Goal: Participate in discussion

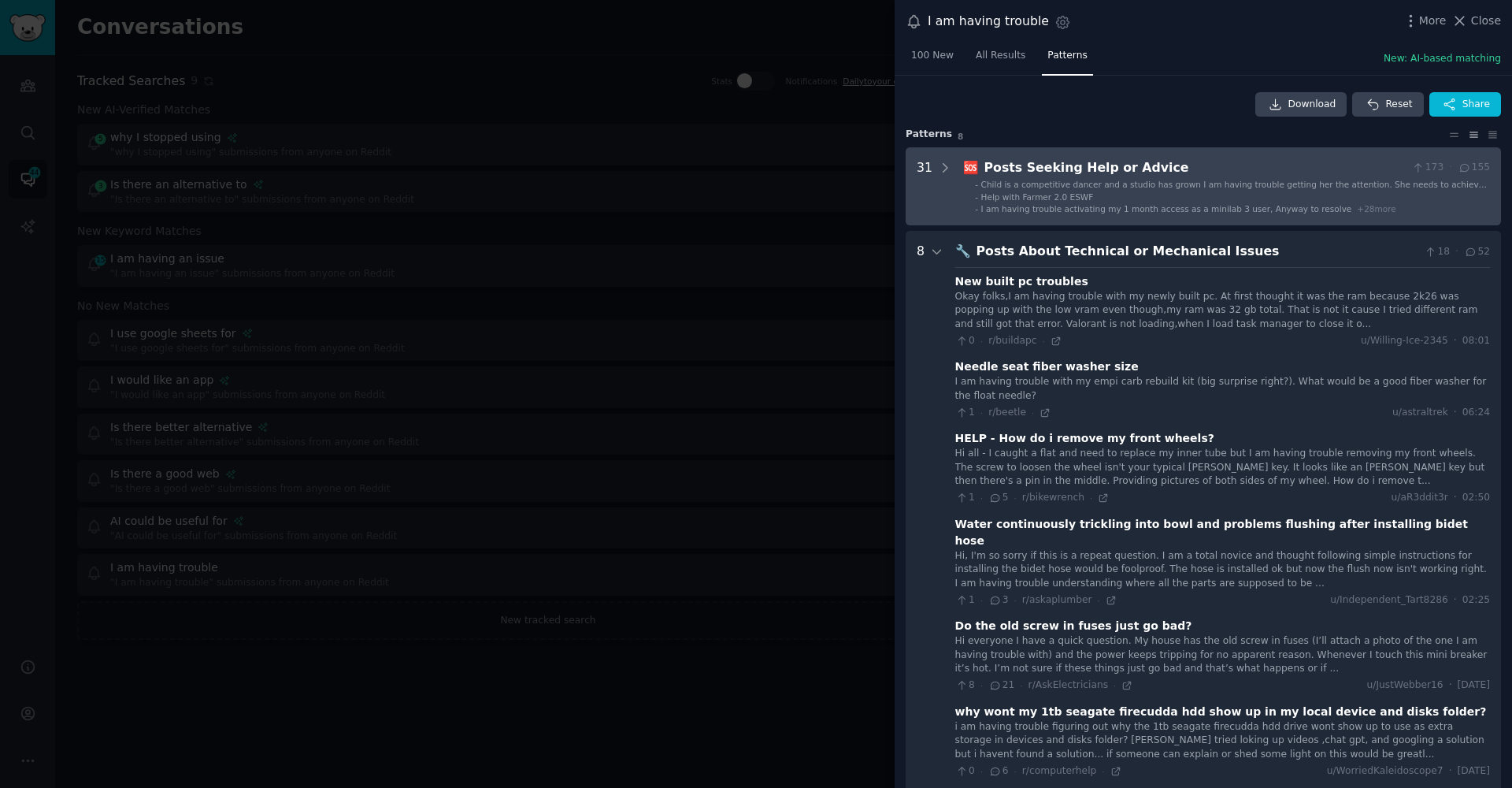
click at [1002, 181] on span "Child is a competitive dancer and a studio has grown I am having trouble gettin…" at bounding box center [1234, 189] width 506 height 21
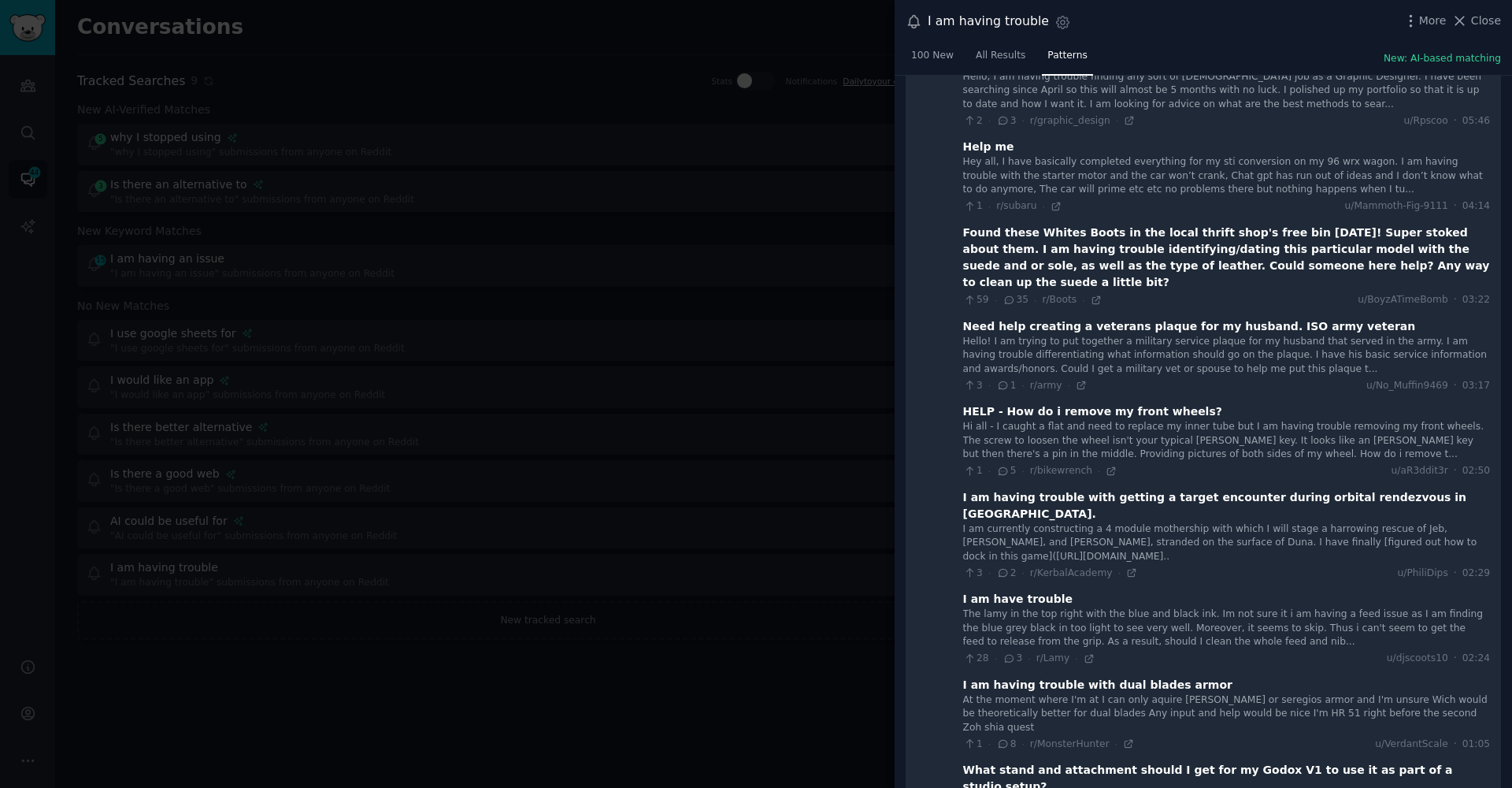
scroll to position [781, 0]
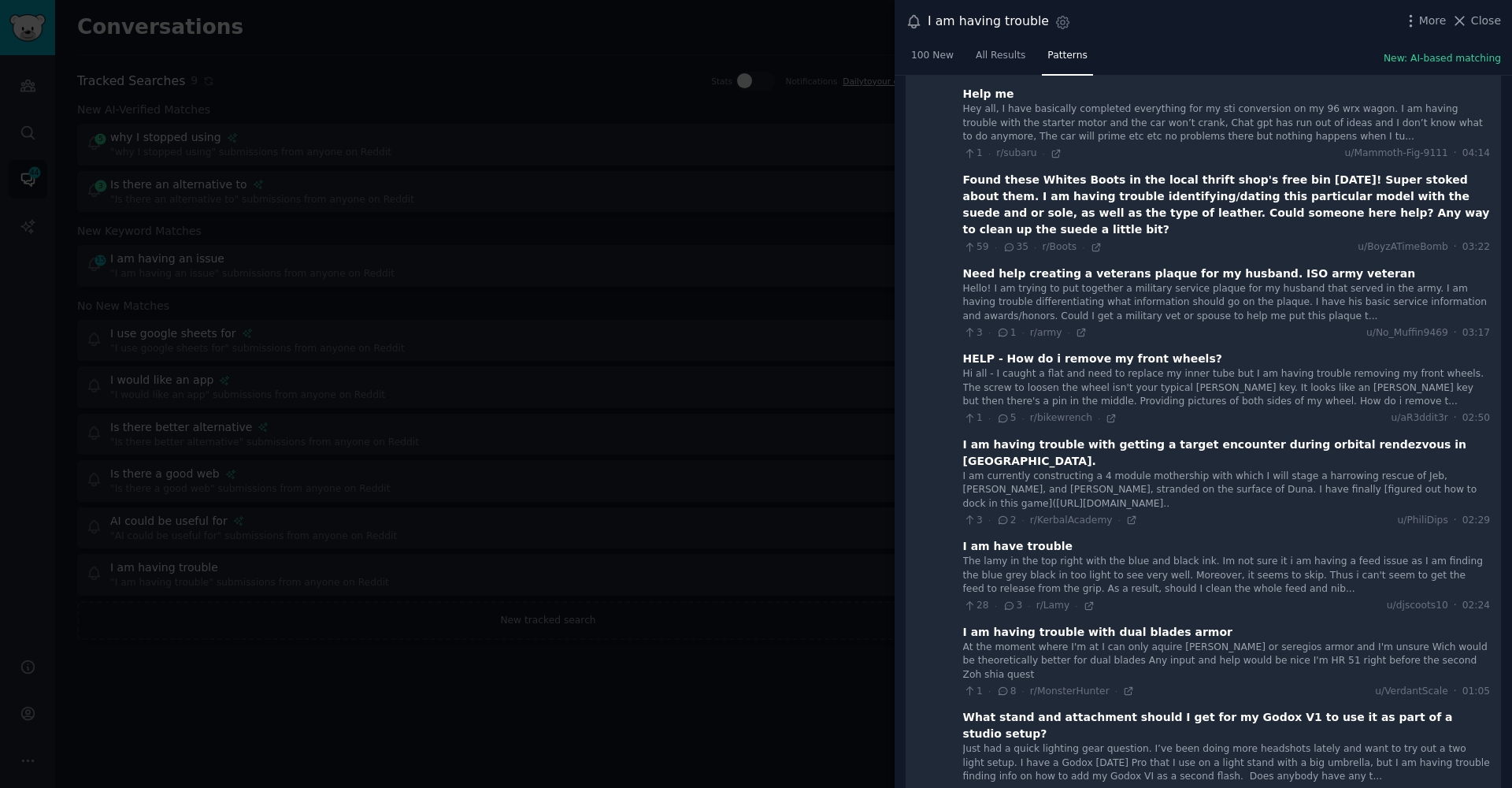
click at [982, 367] on div "Hi all - I caught a flat and need to replace my inner tube but I am having trou…" at bounding box center [1226, 387] width 527 height 42
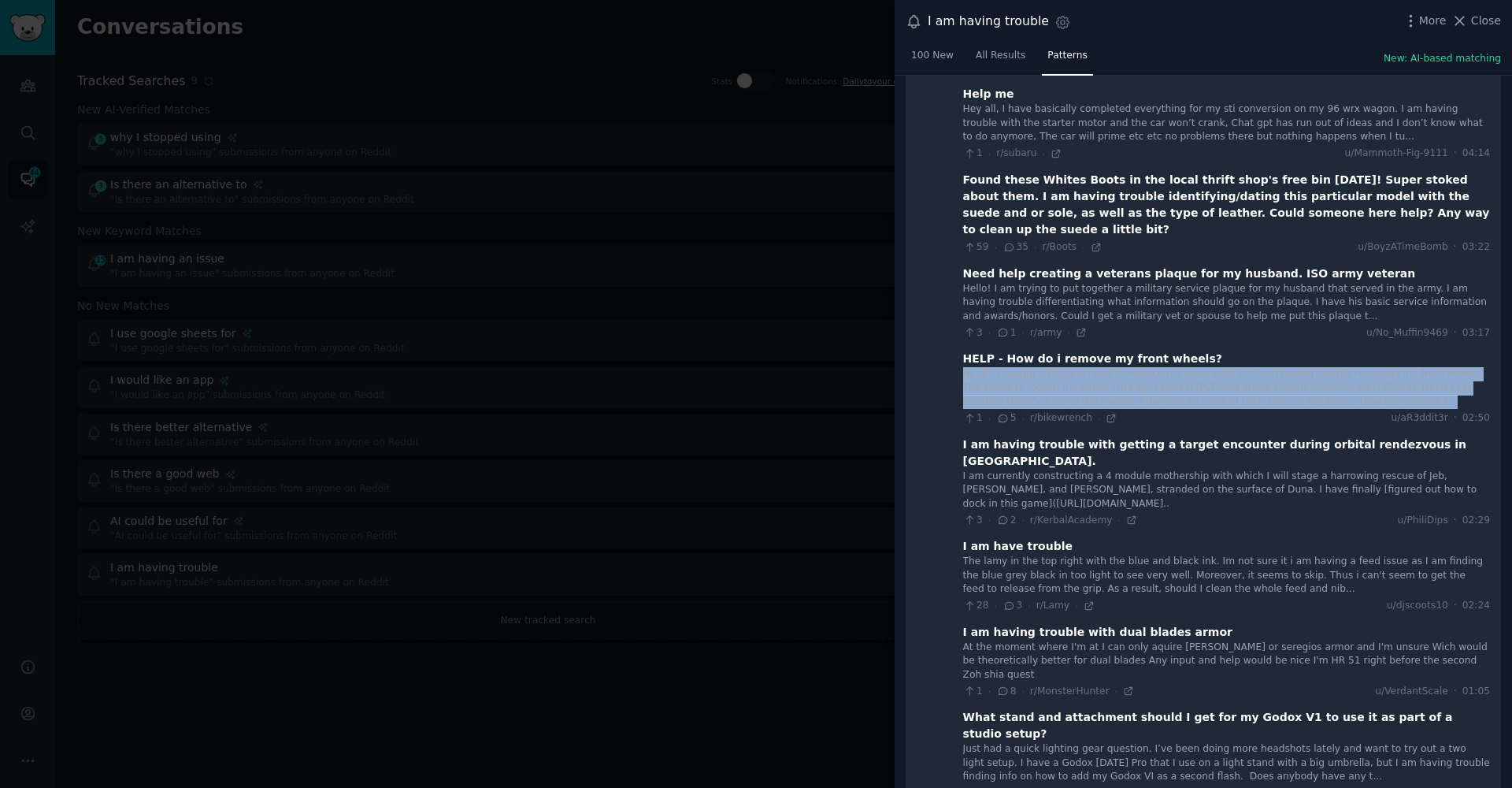
click at [982, 367] on div "Hi all - I caught a flat and need to replace my inner tube but I am having trou…" at bounding box center [1226, 387] width 527 height 42
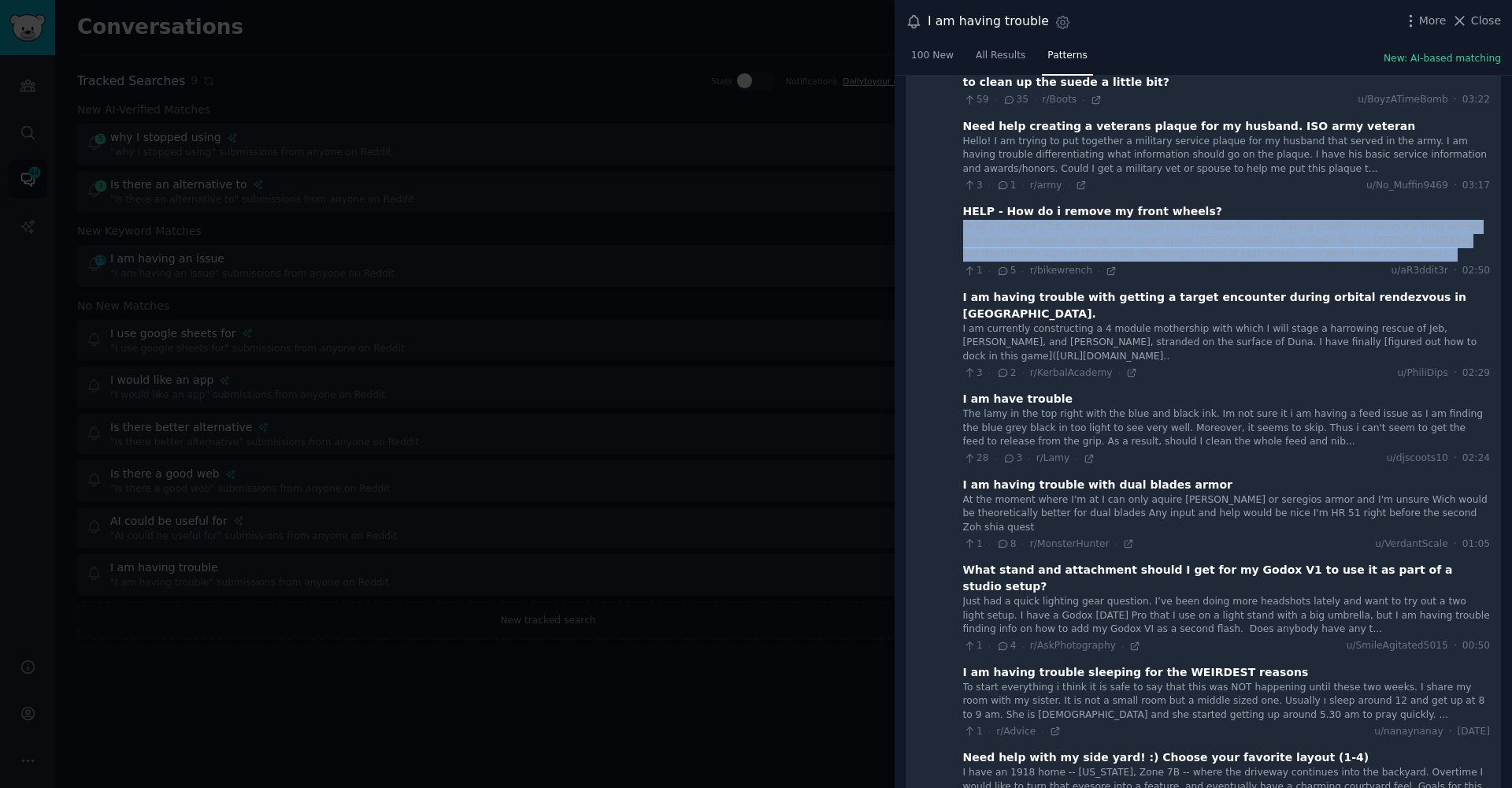
click at [985, 322] on div "I am currently constructing a 4 module mothership with which I will stage a har…" at bounding box center [1226, 343] width 527 height 42
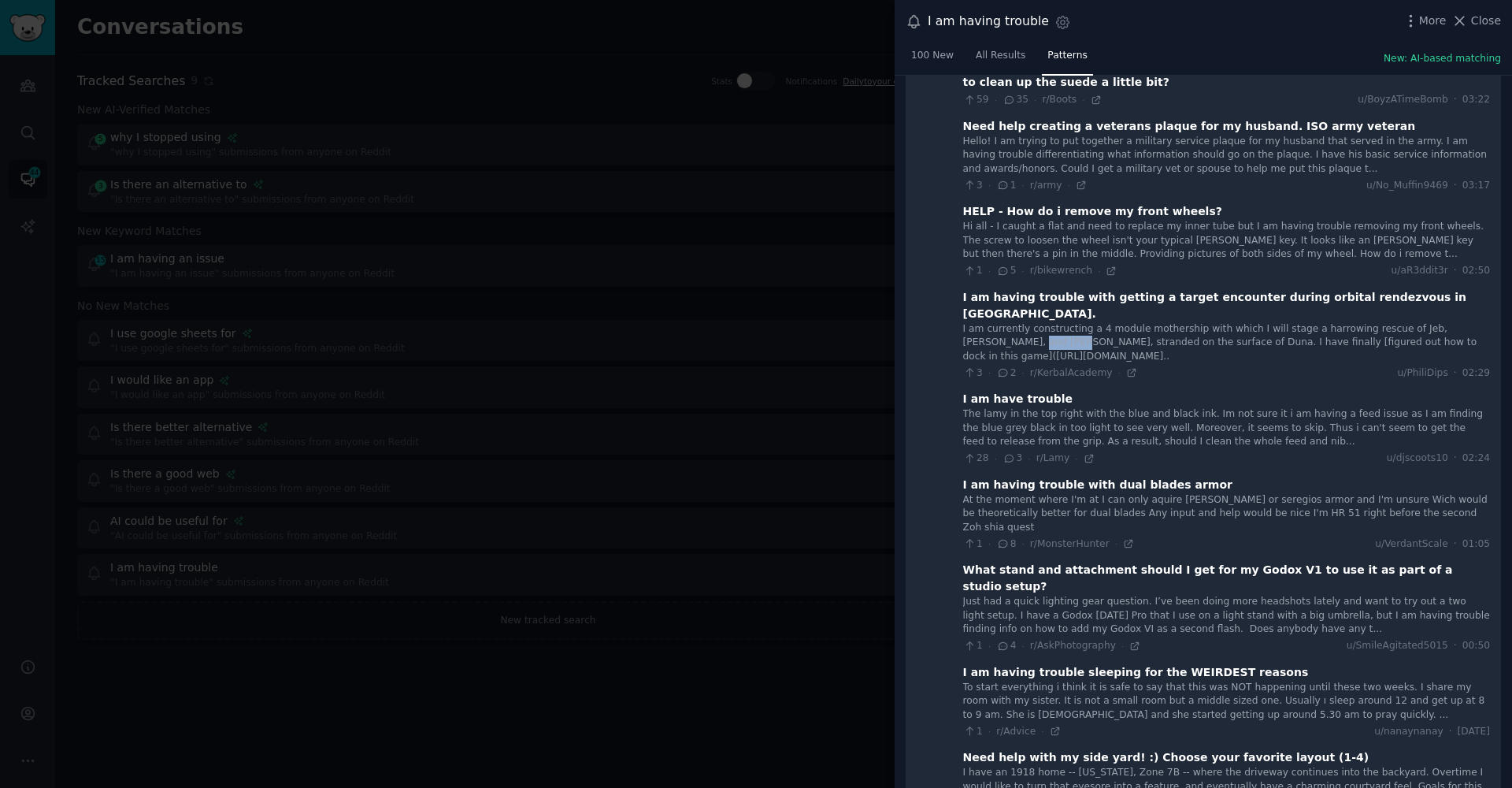
click at [985, 322] on div "I am currently constructing a 4 module mothership with which I will stage a har…" at bounding box center [1226, 343] width 527 height 42
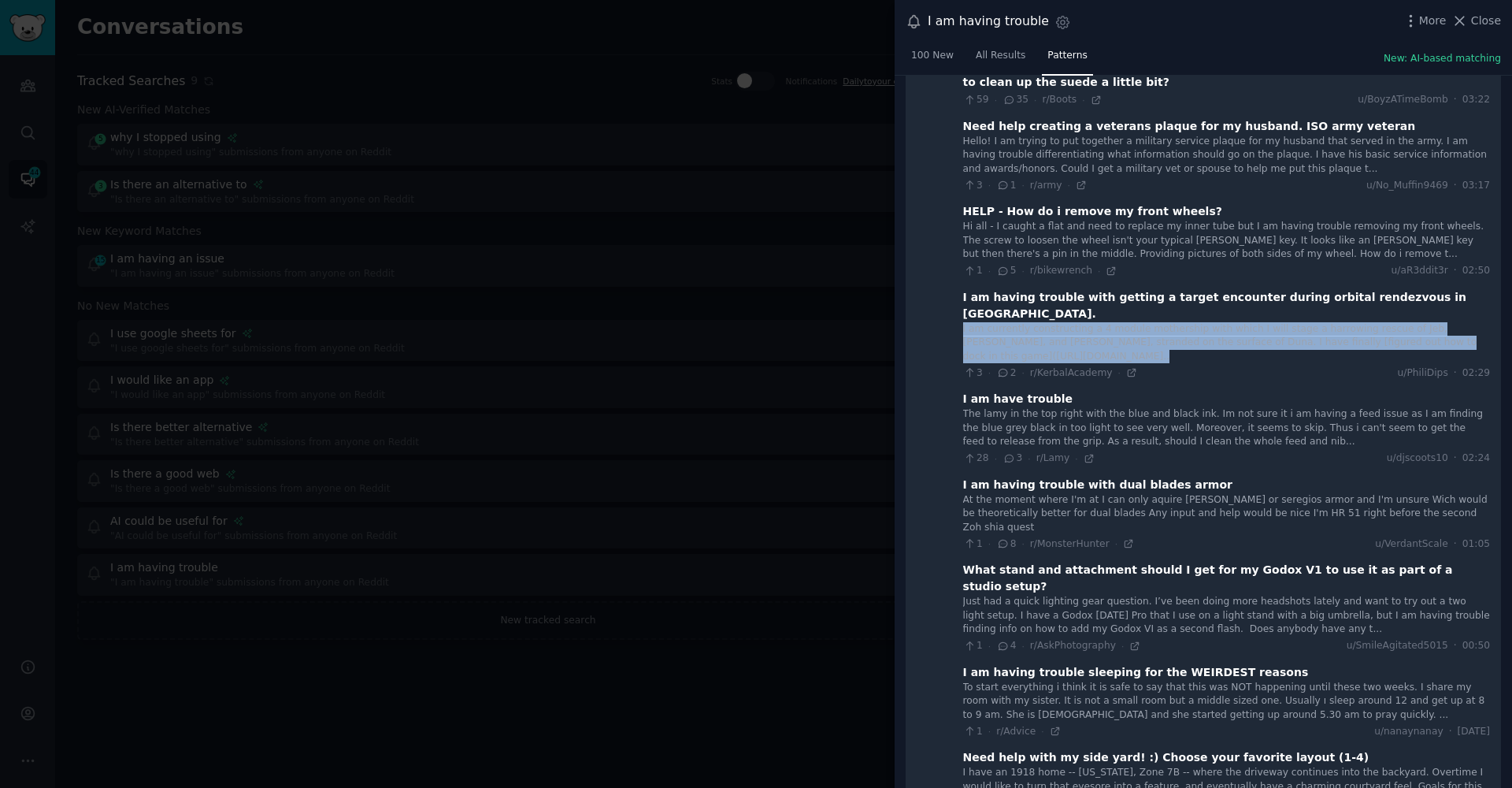
click at [985, 322] on div "I am currently constructing a 4 module mothership with which I will stage a har…" at bounding box center [1226, 343] width 527 height 42
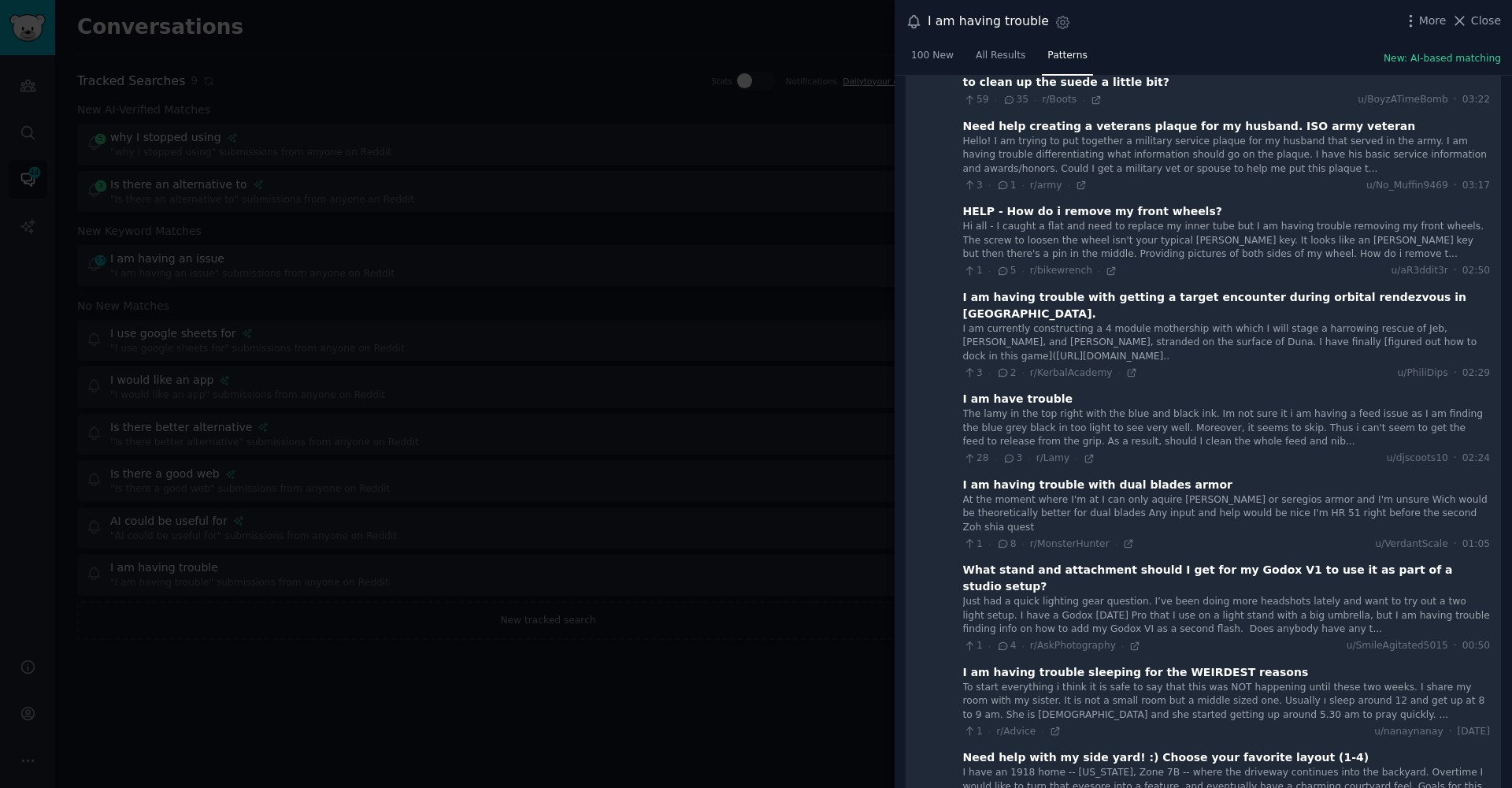
click at [1072, 407] on div "The lamy in the top right with the blue and black ink. Im not sure it i am havi…" at bounding box center [1226, 428] width 527 height 42
click at [1070, 407] on div "The lamy in the top right with the blue and black ink. Im not sure it i am havi…" at bounding box center [1226, 428] width 527 height 42
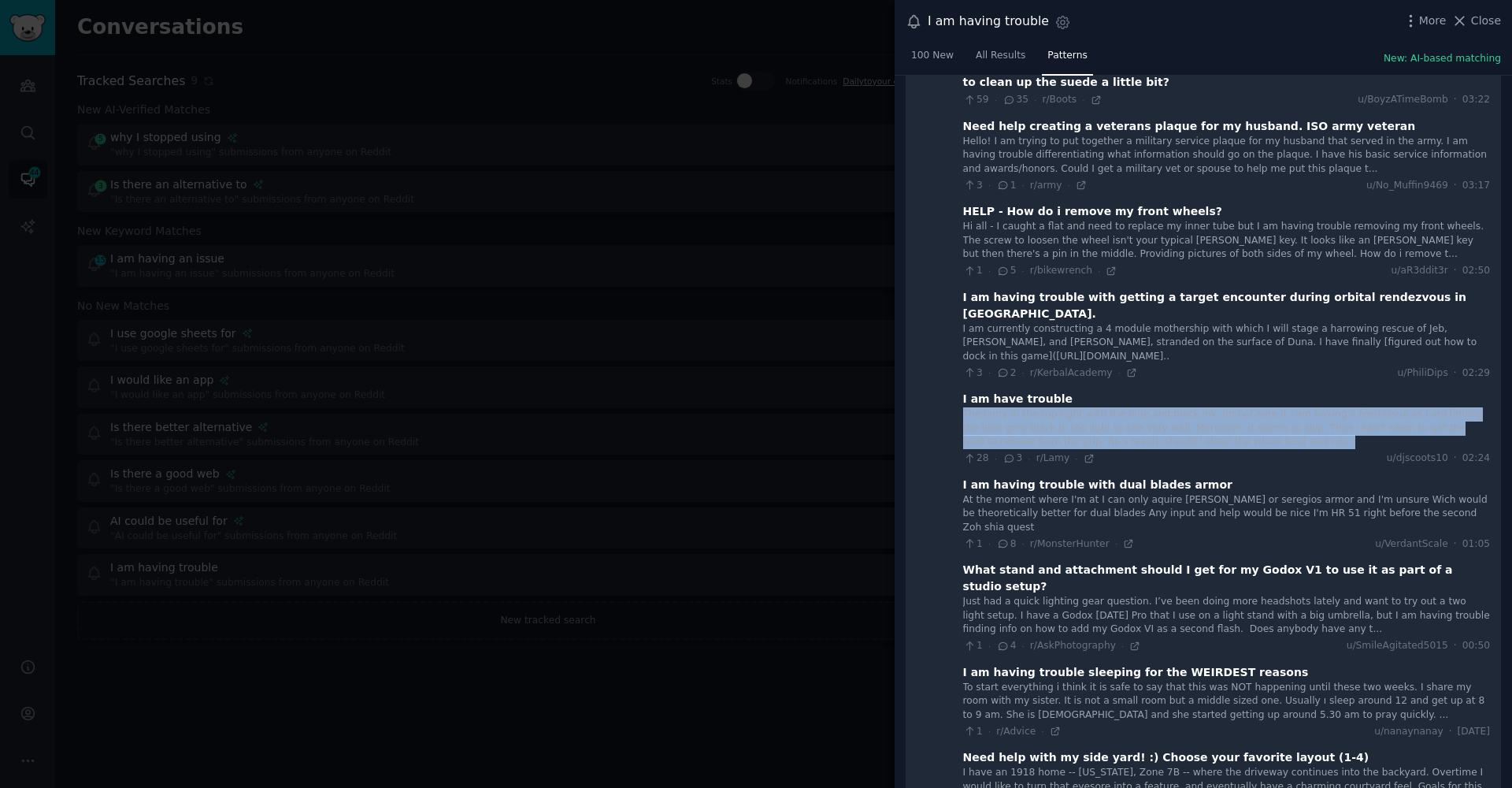
click at [1070, 407] on div "The lamy in the top right with the blue and black ink. Im not sure it i am havi…" at bounding box center [1226, 428] width 527 height 42
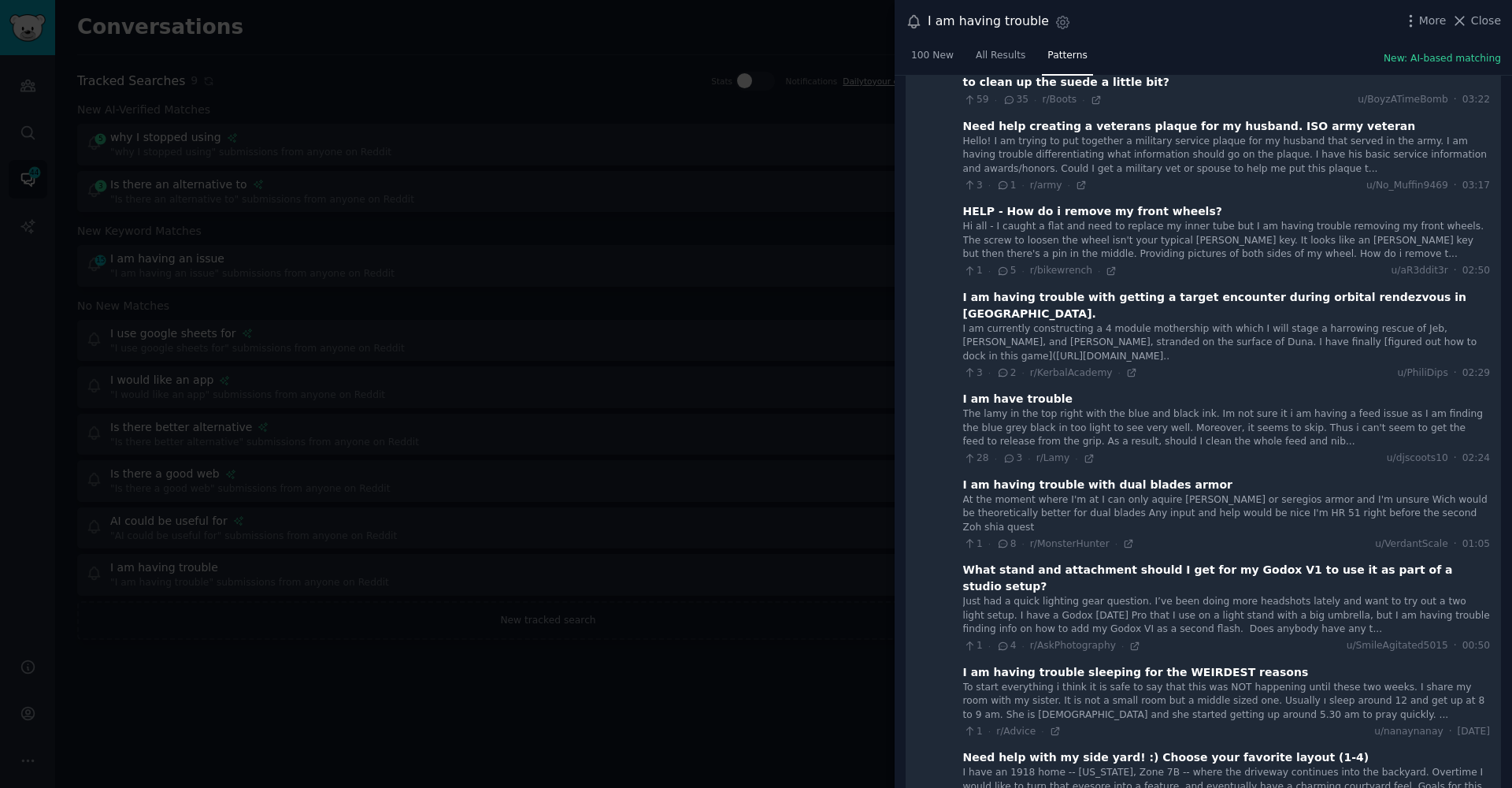
scroll to position [1042, 0]
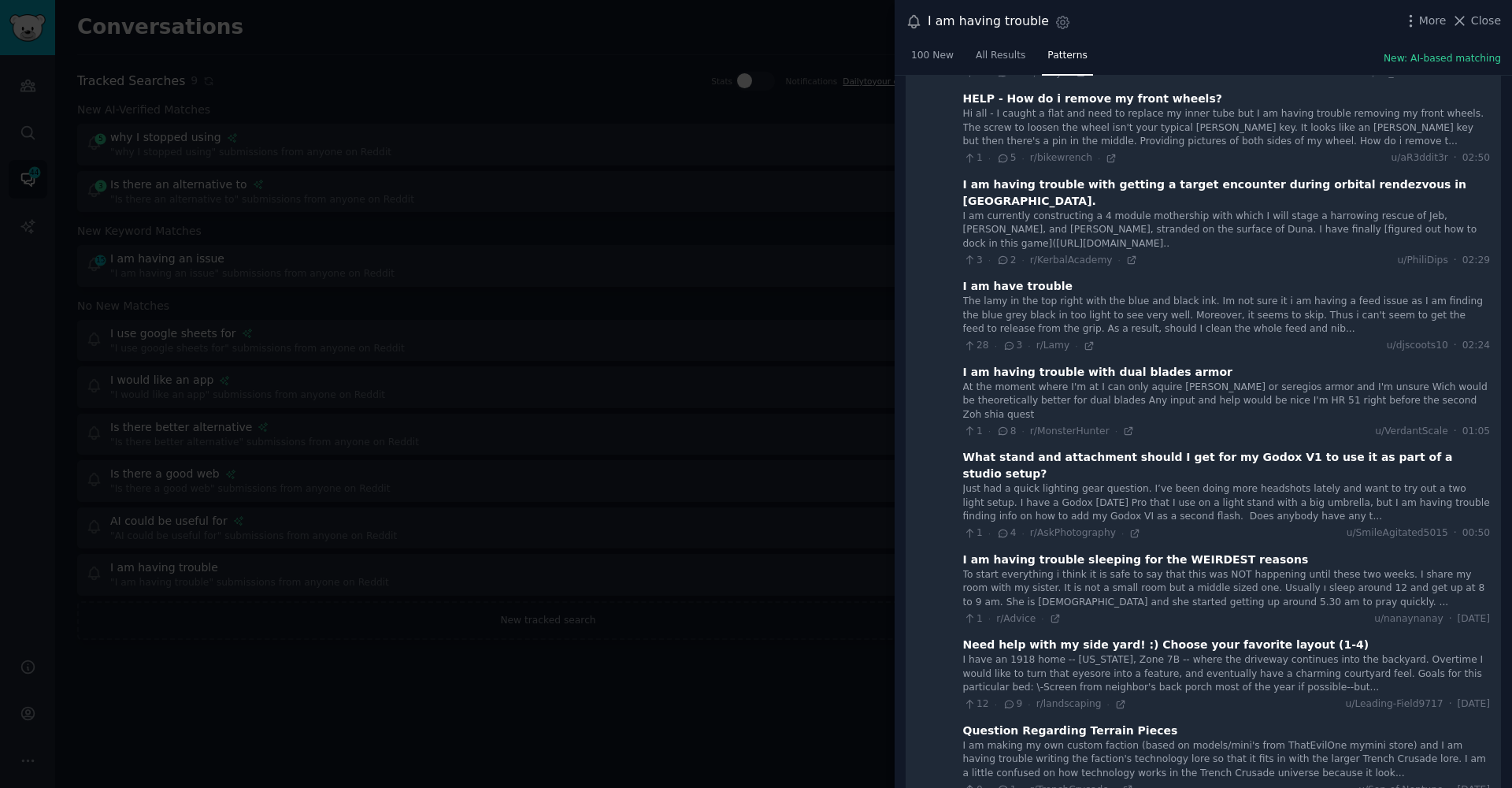
click at [1029, 482] on div "Just had a quick lighting gear question. I’ve been doing more headshots lately …" at bounding box center [1226, 503] width 527 height 42
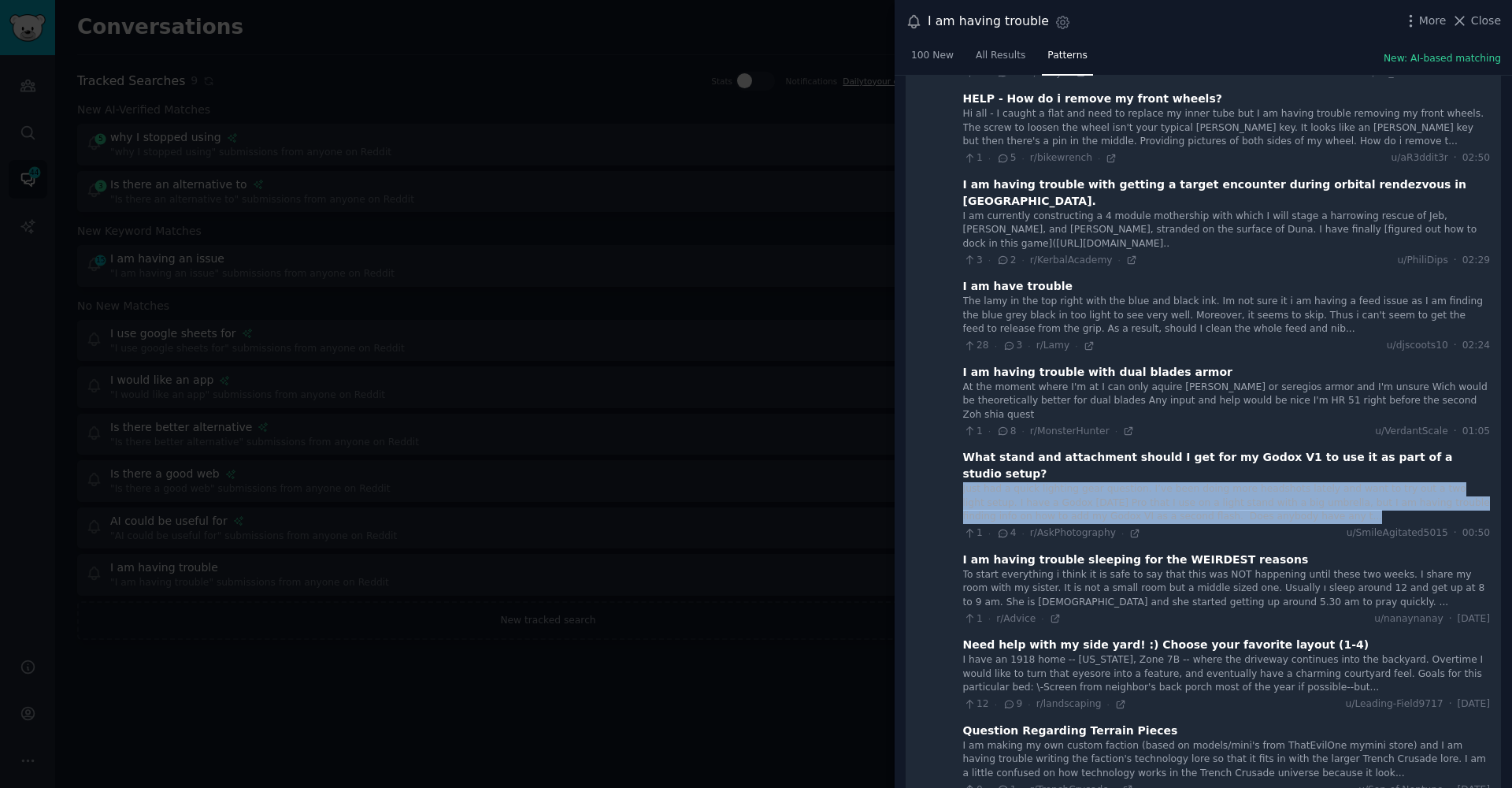
click at [1029, 482] on div "Just had a quick lighting gear question. I’ve been doing more headshots lately …" at bounding box center [1226, 503] width 527 height 42
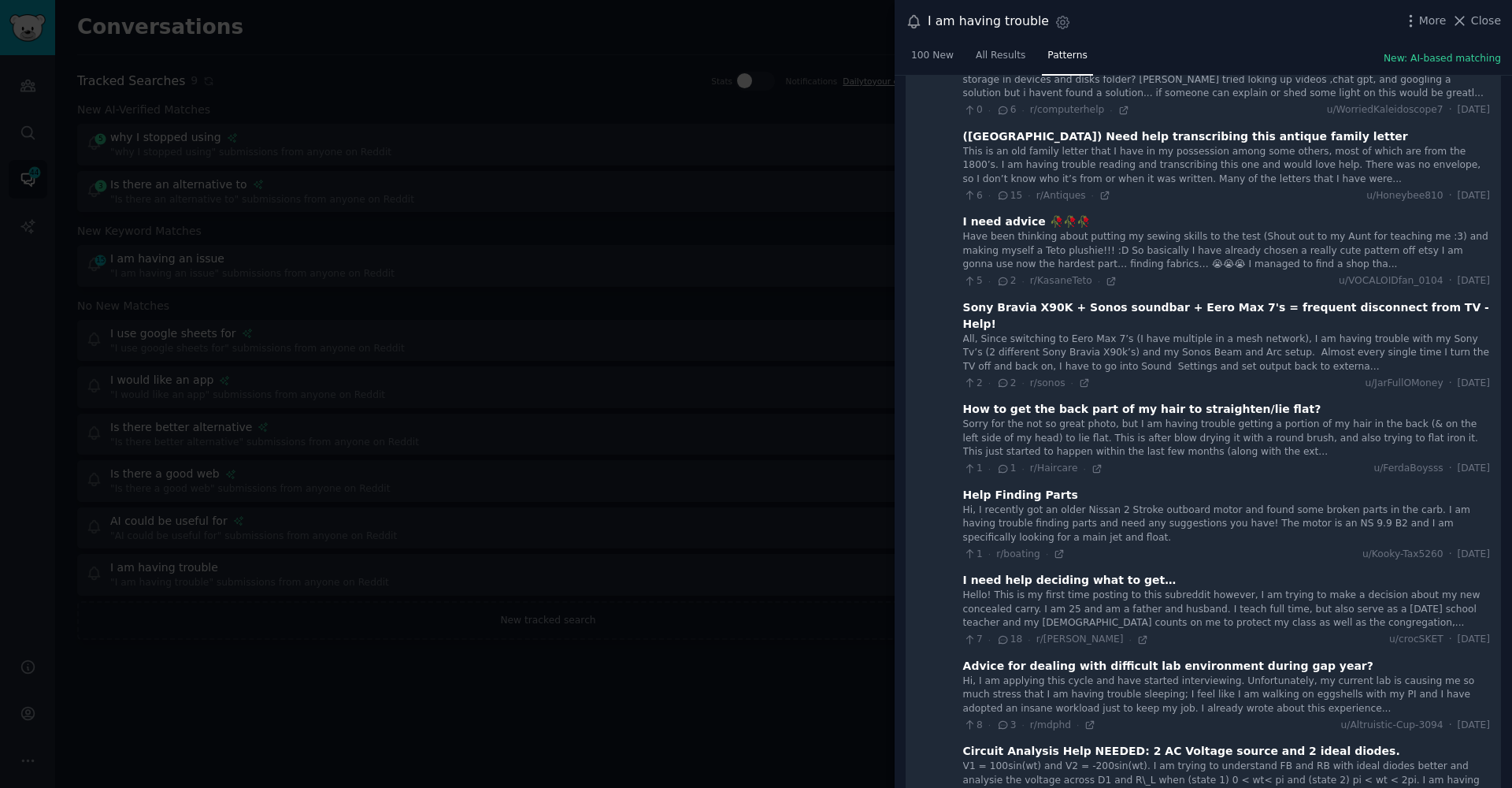
scroll to position [2175, 0]
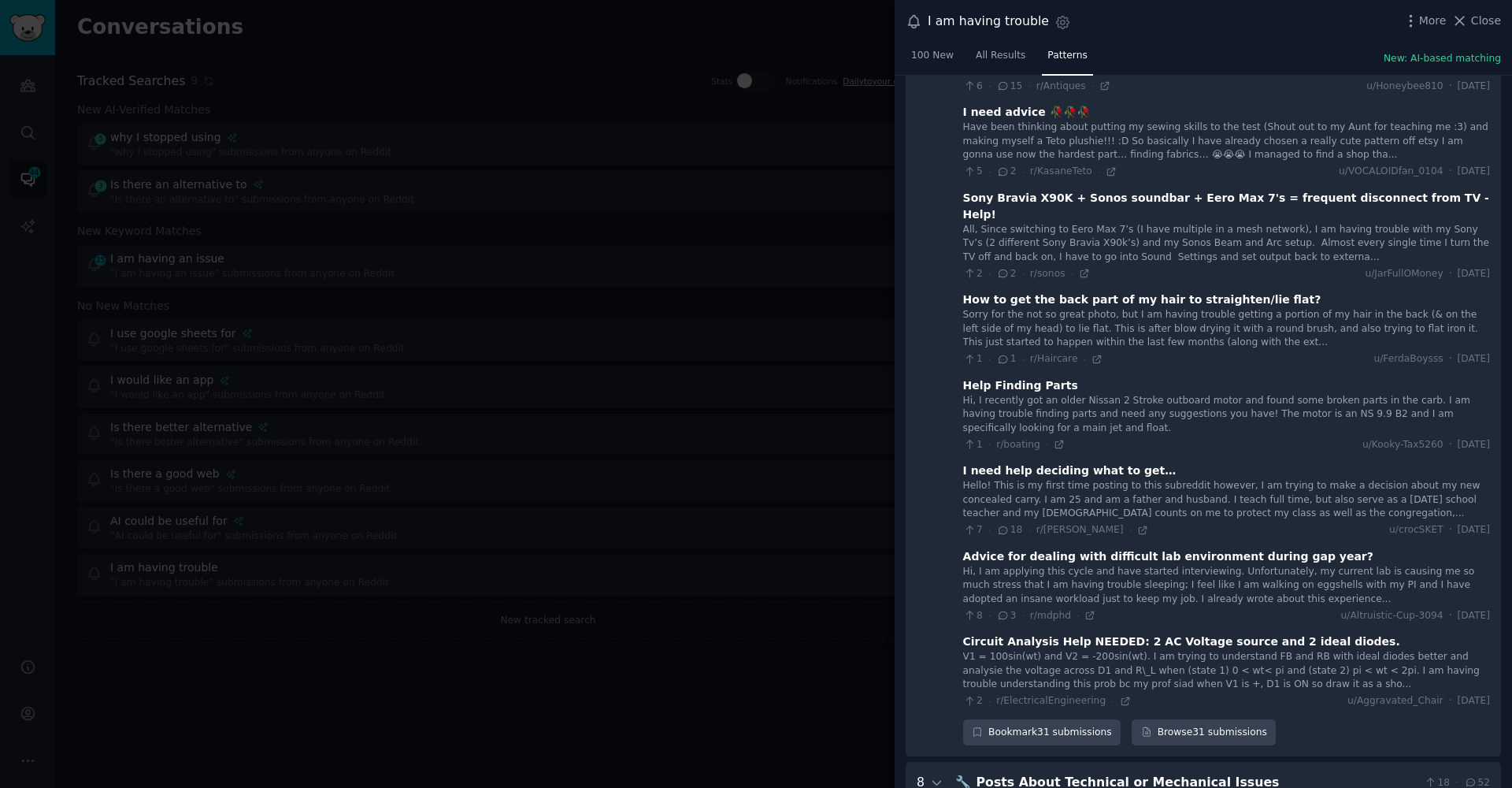
click at [1511, 0] on html "Audiences Search Conversations 44 AI Reports Help Account More Conversations In…" at bounding box center [756, 394] width 1512 height 788
